Goal: Information Seeking & Learning: Check status

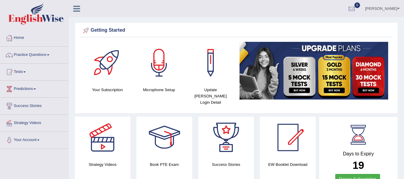
click at [25, 71] on link "Tests" at bounding box center [34, 71] width 68 height 15
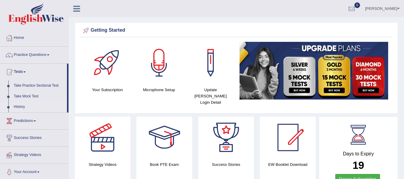
click at [22, 105] on link "History" at bounding box center [39, 107] width 56 height 11
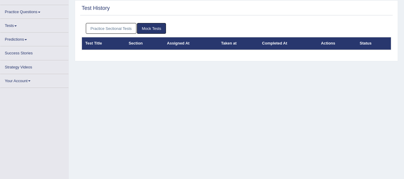
scroll to position [40, 0]
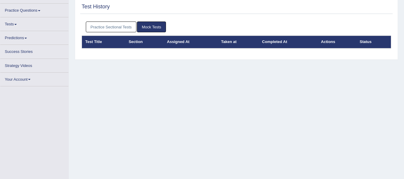
click at [112, 33] on link "Practice Sectional Tests" at bounding box center [111, 27] width 51 height 11
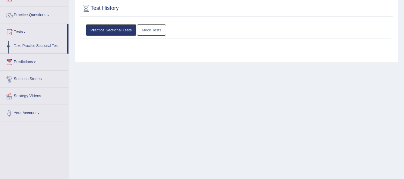
click at [112, 29] on link "Practice Sectional Tests" at bounding box center [111, 30] width 51 height 11
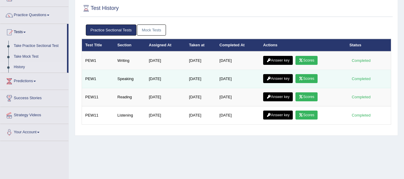
click at [303, 79] on icon at bounding box center [301, 79] width 4 height 4
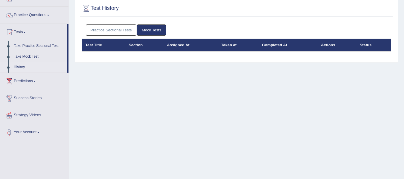
click at [105, 28] on link "Practice Sectional Tests" at bounding box center [111, 30] width 51 height 11
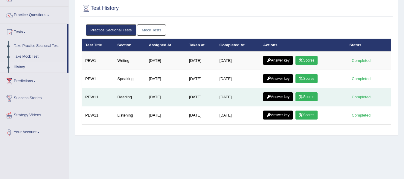
click at [313, 96] on link "Scores" at bounding box center [307, 96] width 22 height 9
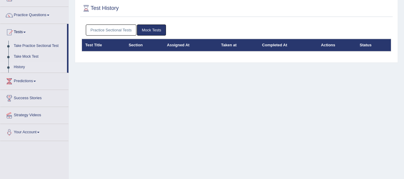
scroll to position [40, 0]
click at [121, 27] on link "Practice Sectional Tests" at bounding box center [111, 30] width 51 height 11
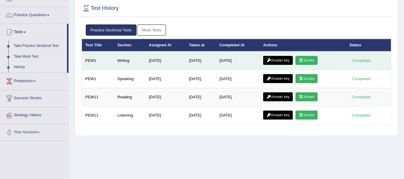
click at [310, 60] on link "Scores" at bounding box center [307, 60] width 22 height 9
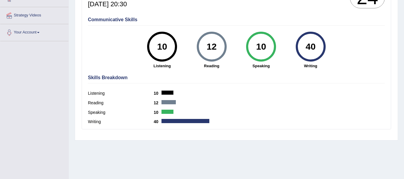
scroll to position [110, 0]
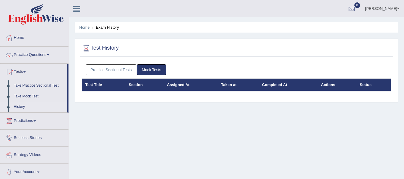
click at [105, 69] on link "Practice Sectional Tests" at bounding box center [111, 69] width 51 height 11
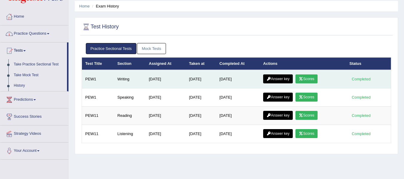
scroll to position [30, 0]
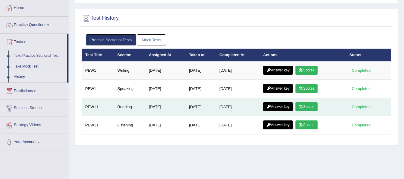
click at [311, 104] on link "Scores" at bounding box center [307, 106] width 22 height 9
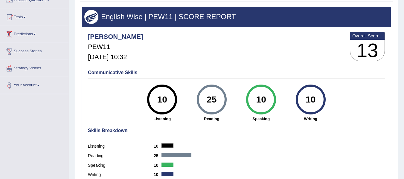
scroll to position [70, 0]
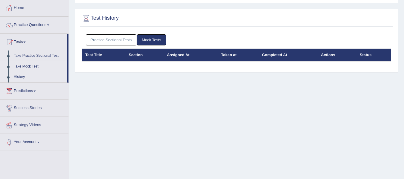
scroll to position [30, 0]
click at [126, 38] on link "Practice Sectional Tests" at bounding box center [111, 39] width 51 height 11
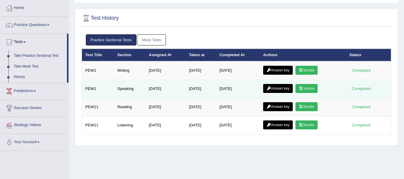
click at [308, 92] on link "Scores" at bounding box center [307, 88] width 22 height 9
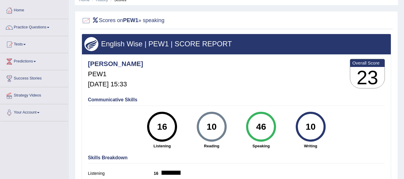
scroll to position [60, 0]
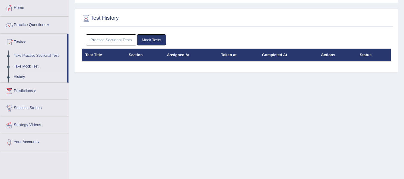
click at [102, 41] on link "Practice Sectional Tests" at bounding box center [111, 39] width 51 height 11
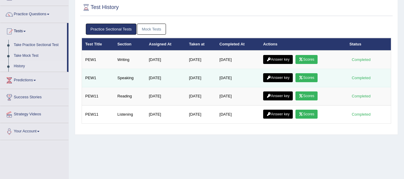
scroll to position [30, 0]
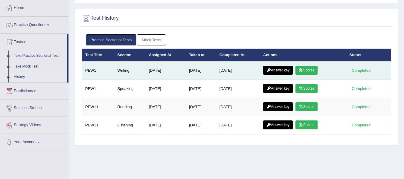
click at [309, 70] on link "Scores" at bounding box center [307, 70] width 22 height 9
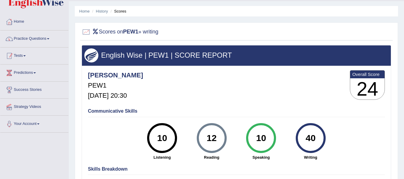
scroll to position [15, 0]
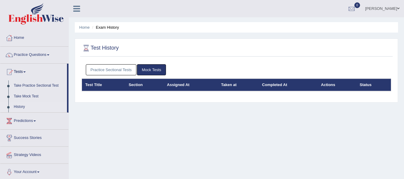
click at [104, 66] on link "Practice Sectional Tests" at bounding box center [111, 69] width 51 height 11
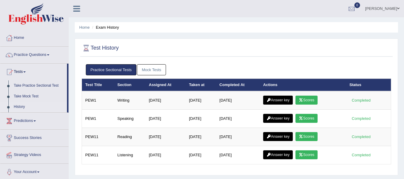
scroll to position [10, 0]
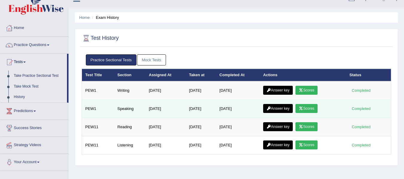
click at [314, 109] on link "Scores" at bounding box center [307, 108] width 22 height 9
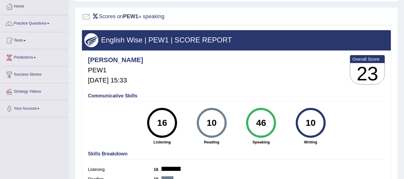
scroll to position [15, 0]
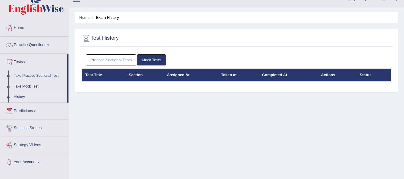
click at [121, 61] on link "Practice Sectional Tests" at bounding box center [111, 59] width 51 height 11
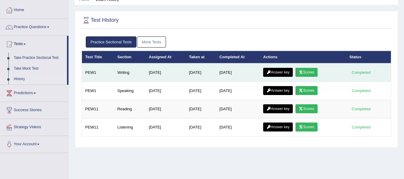
scroll to position [30, 0]
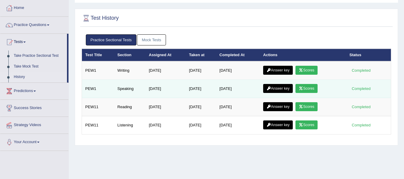
click at [282, 89] on link "Answer key" at bounding box center [278, 88] width 30 height 9
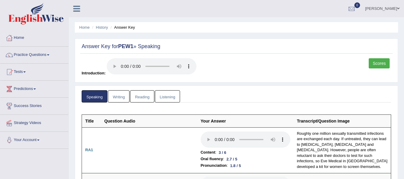
click at [31, 14] on img at bounding box center [35, 14] width 55 height 22
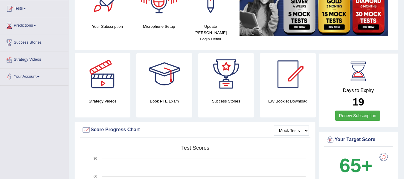
scroll to position [70, 0]
